Goal: Find specific page/section: Find specific page/section

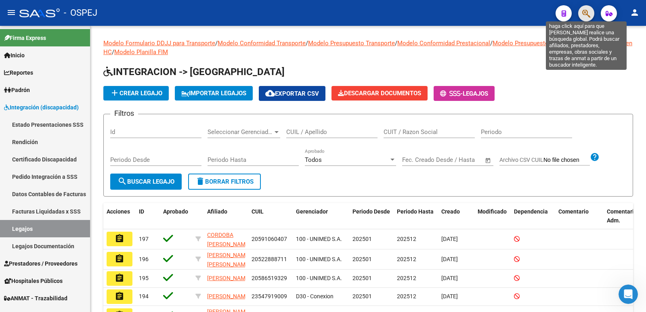
click at [587, 9] on icon "button" at bounding box center [587, 13] width 8 height 9
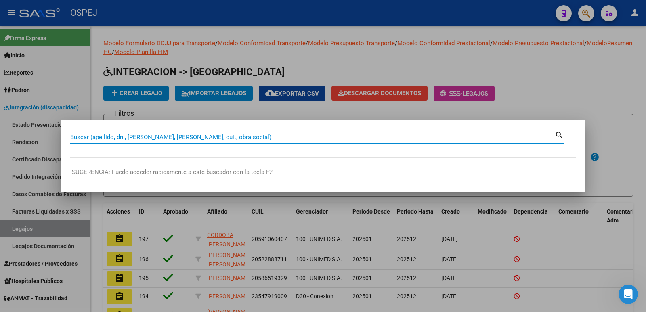
click at [167, 135] on input "Buscar (apellido, dni, [PERSON_NAME], [PERSON_NAME], cuit, obra social)" at bounding box center [312, 137] width 485 height 7
type input "512986070"
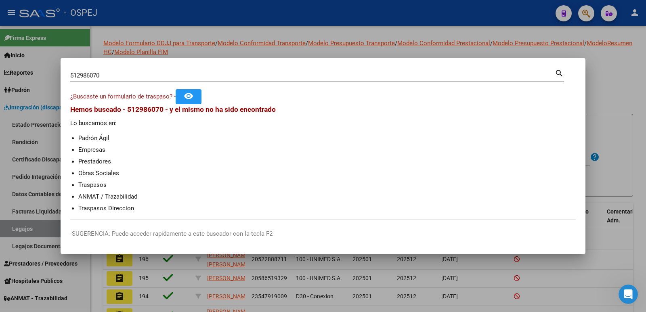
click at [253, 27] on div at bounding box center [323, 156] width 646 height 312
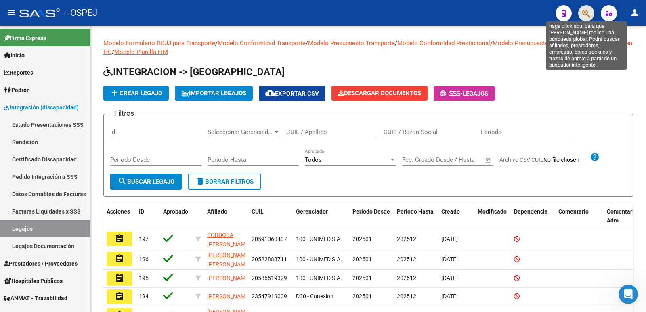
click at [587, 12] on icon "button" at bounding box center [587, 13] width 8 height 9
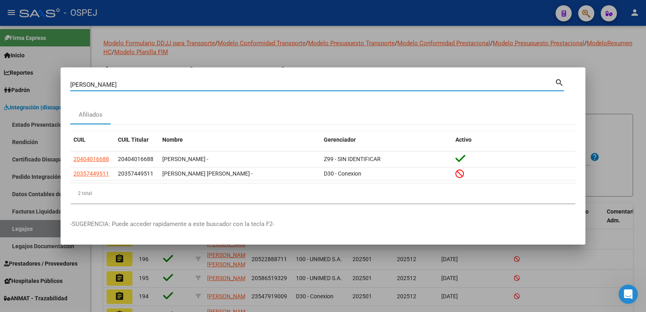
drag, startPoint x: 162, startPoint y: 86, endPoint x: 0, endPoint y: 84, distance: 162.0
click at [0, 84] on div "[PERSON_NAME] (apellido, dni, cuil, nro traspaso, cuit, obra social) search Afi…" at bounding box center [323, 156] width 646 height 312
type input "5129000"
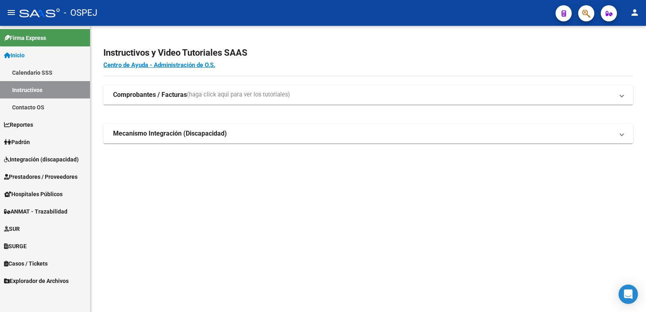
click at [40, 156] on span "Integración (discapacidad)" at bounding box center [41, 159] width 75 height 9
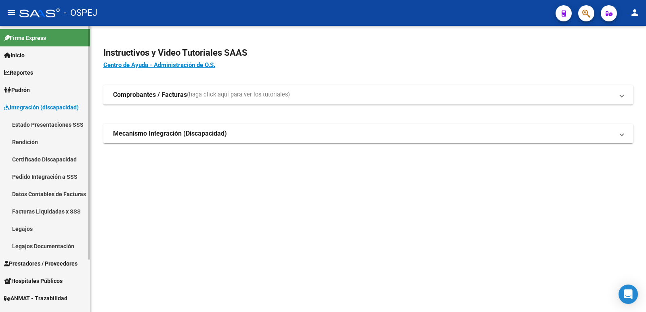
click at [19, 229] on link "Legajos" at bounding box center [45, 228] width 90 height 17
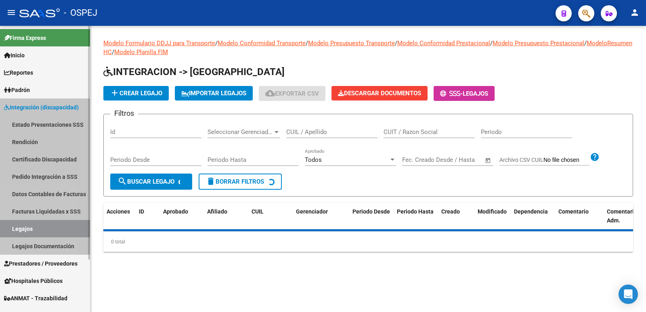
click at [19, 229] on link "Legajos" at bounding box center [45, 228] width 90 height 17
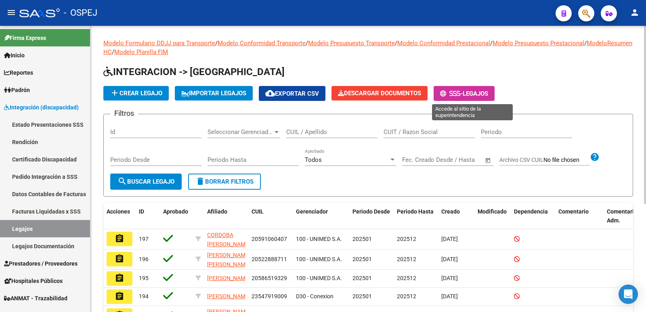
click at [486, 92] on span "Legajos" at bounding box center [475, 93] width 25 height 7
click at [581, 14] on button "button" at bounding box center [587, 13] width 16 height 16
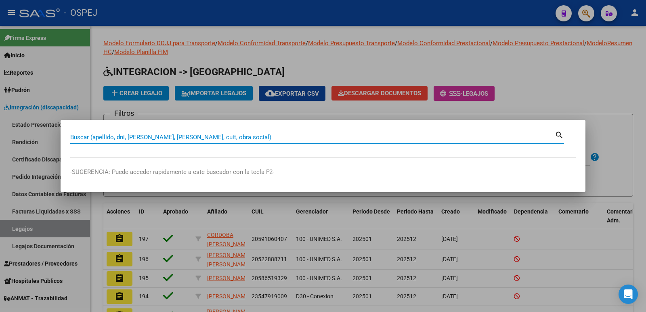
click at [157, 135] on input "Buscar (apellido, dni, [PERSON_NAME], [PERSON_NAME], cuit, obra social)" at bounding box center [312, 137] width 485 height 7
paste input "20523295943"
type input "20523295943"
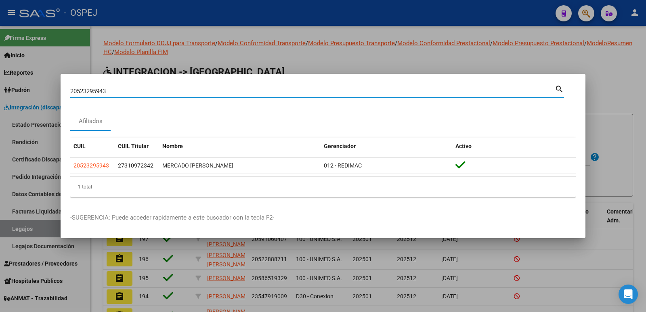
drag, startPoint x: 123, startPoint y: 90, endPoint x: 0, endPoint y: 86, distance: 123.3
click at [0, 86] on div "20523295943 Buscar (apellido, dni, cuil, nro traspaso, cuit, obra social) searc…" at bounding box center [323, 156] width 646 height 312
paste input "23522288594"
type input "23522288594"
drag, startPoint x: 123, startPoint y: 88, endPoint x: 0, endPoint y: 87, distance: 122.8
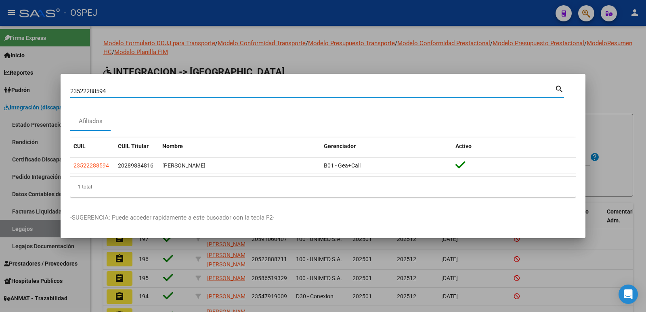
click at [0, 87] on div "23522288594 Buscar (apellido, dni, cuil, nro traspaso, cuit, obra social) searc…" at bounding box center [323, 156] width 646 height 312
paste input "23581814704"
type input "23581814704"
